Goal: Transaction & Acquisition: Purchase product/service

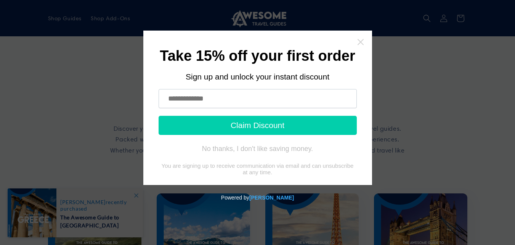
click at [361, 42] on icon "Close widget" at bounding box center [360, 42] width 6 height 6
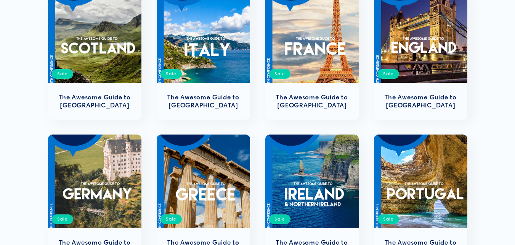
scroll to position [230, 0]
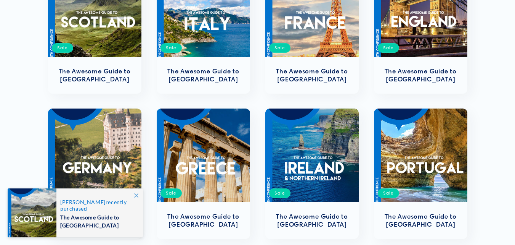
click at [137, 196] on icon at bounding box center [136, 195] width 4 height 4
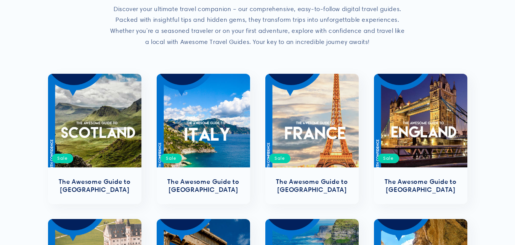
scroll to position [131, 0]
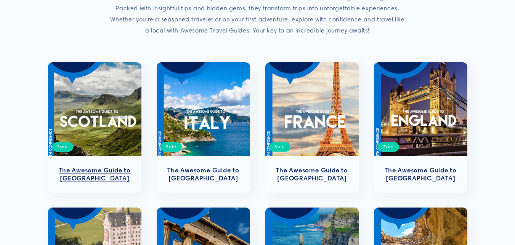
click at [0, 0] on link "The Awesome Guide to [GEOGRAPHIC_DATA]" at bounding box center [0, 0] width 0 height 0
